Goal: Task Accomplishment & Management: Manage account settings

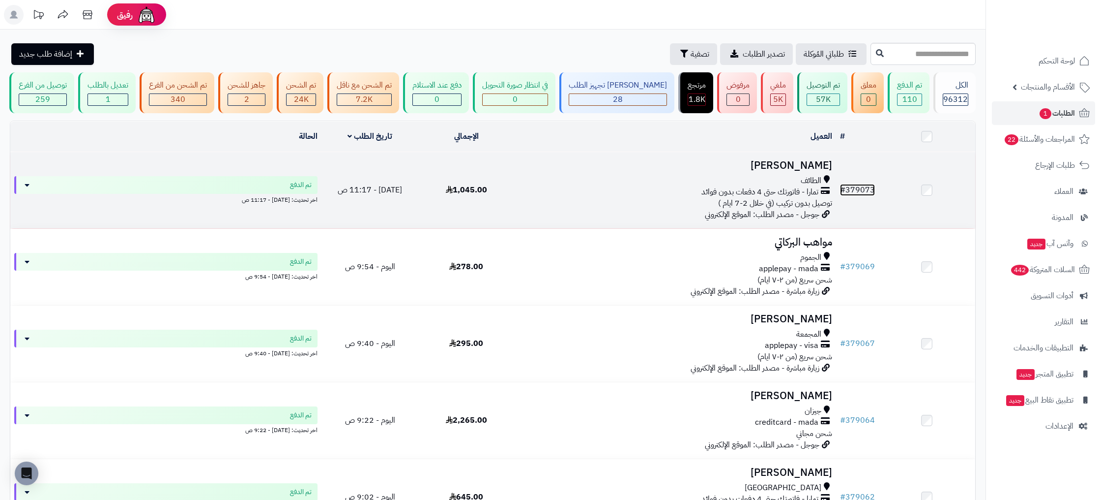
click at [856, 188] on link "# 379073" at bounding box center [857, 190] width 35 height 12
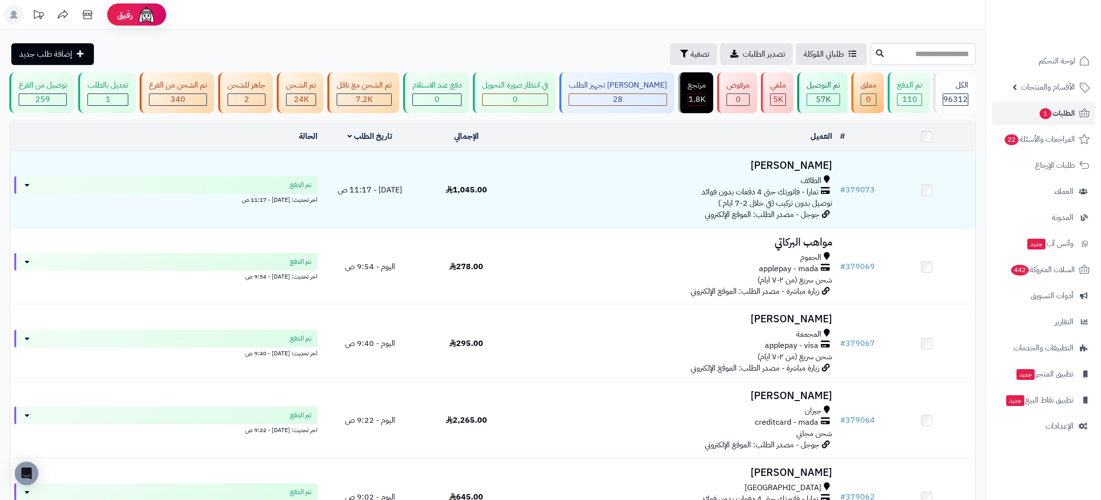
scroll to position [0, 0]
click at [1067, 430] on span "الإعدادات" at bounding box center [1060, 426] width 28 height 14
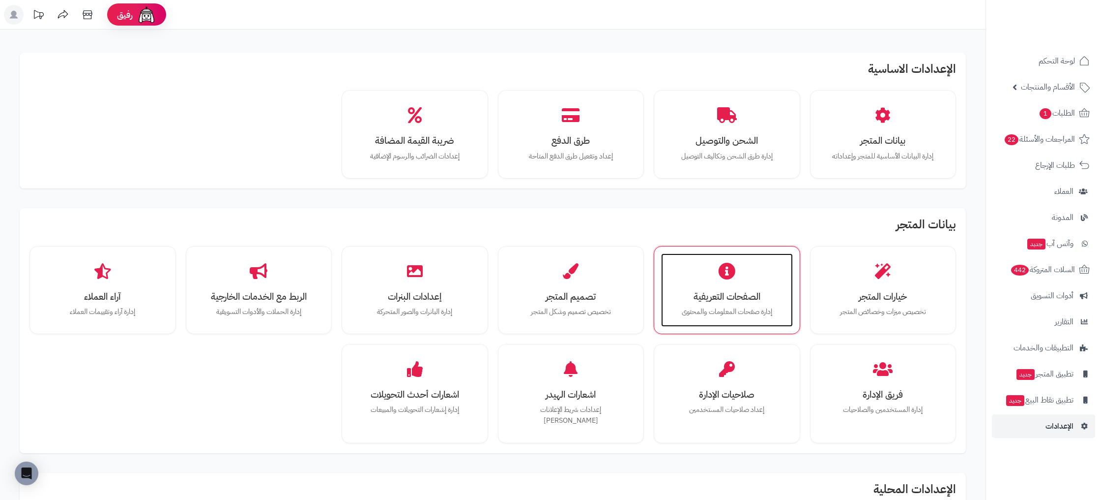
click at [714, 312] on p "إدارة صفحات المعلومات والمحتوى" at bounding box center [727, 311] width 112 height 11
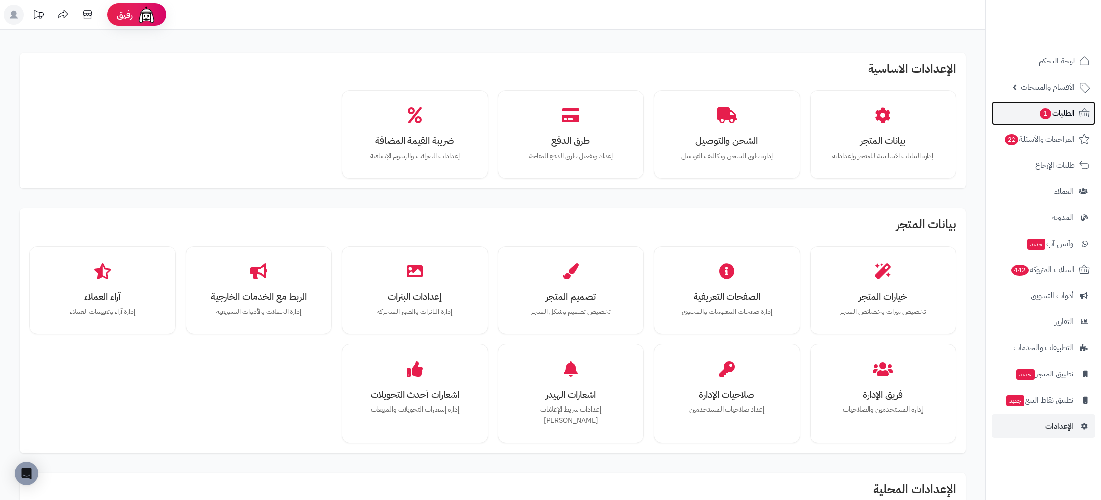
click at [1068, 113] on span "الطلبات 1" at bounding box center [1057, 113] width 36 height 14
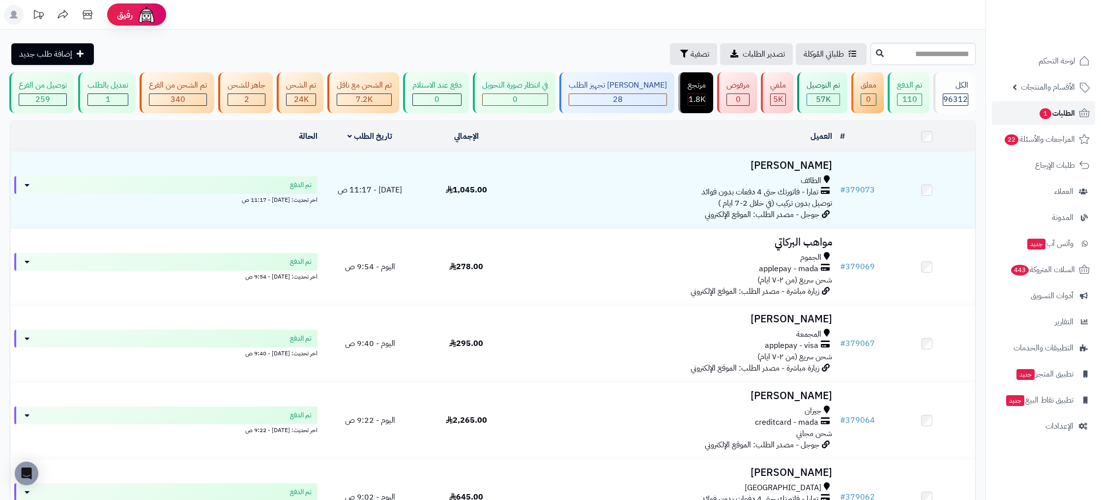
click at [1068, 110] on span "الطلبات 1" at bounding box center [1057, 113] width 36 height 14
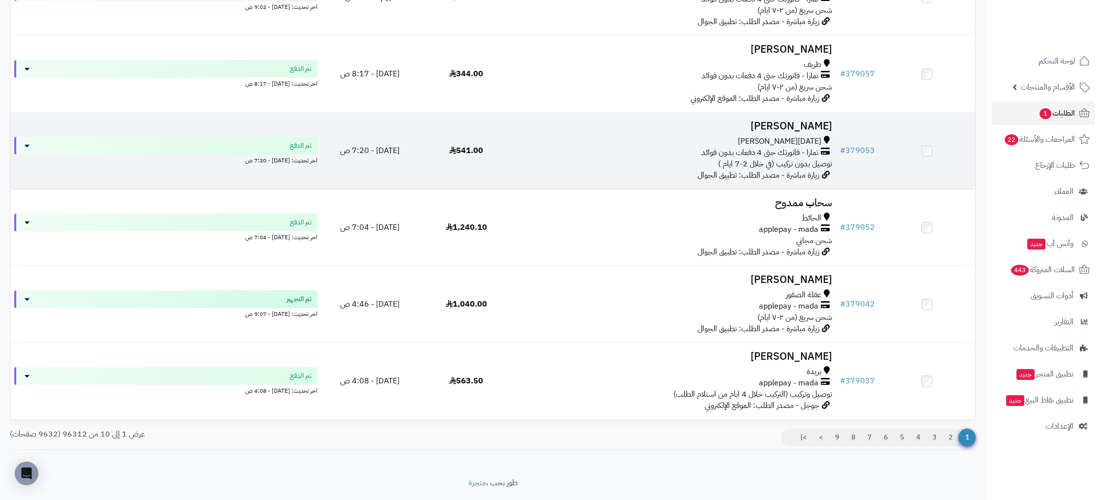
scroll to position [528, 0]
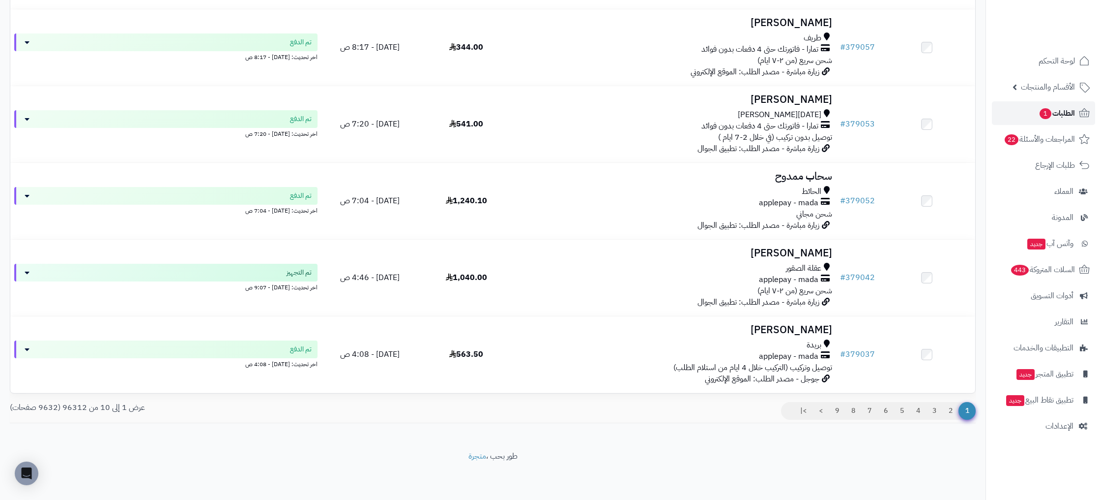
click at [1052, 112] on span "الطلبات 1" at bounding box center [1057, 113] width 36 height 14
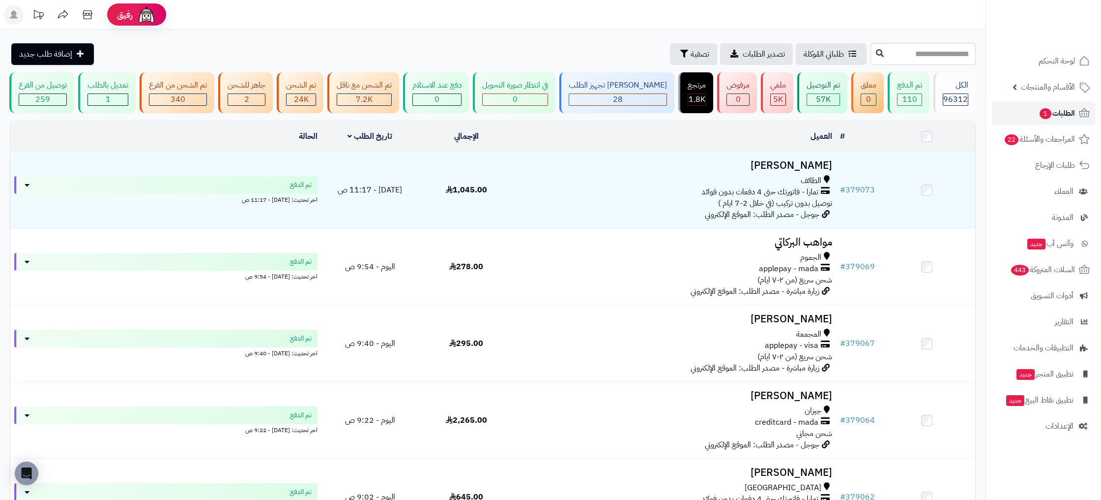
click at [1042, 115] on span "1" at bounding box center [1046, 113] width 12 height 11
click at [1042, 115] on span "1" at bounding box center [1045, 114] width 13 height 12
click at [1070, 110] on span "الطلبات 1" at bounding box center [1057, 113] width 36 height 14
click at [1058, 60] on span "لوحة التحكم" at bounding box center [1057, 61] width 36 height 14
